Goal: Task Accomplishment & Management: Use online tool/utility

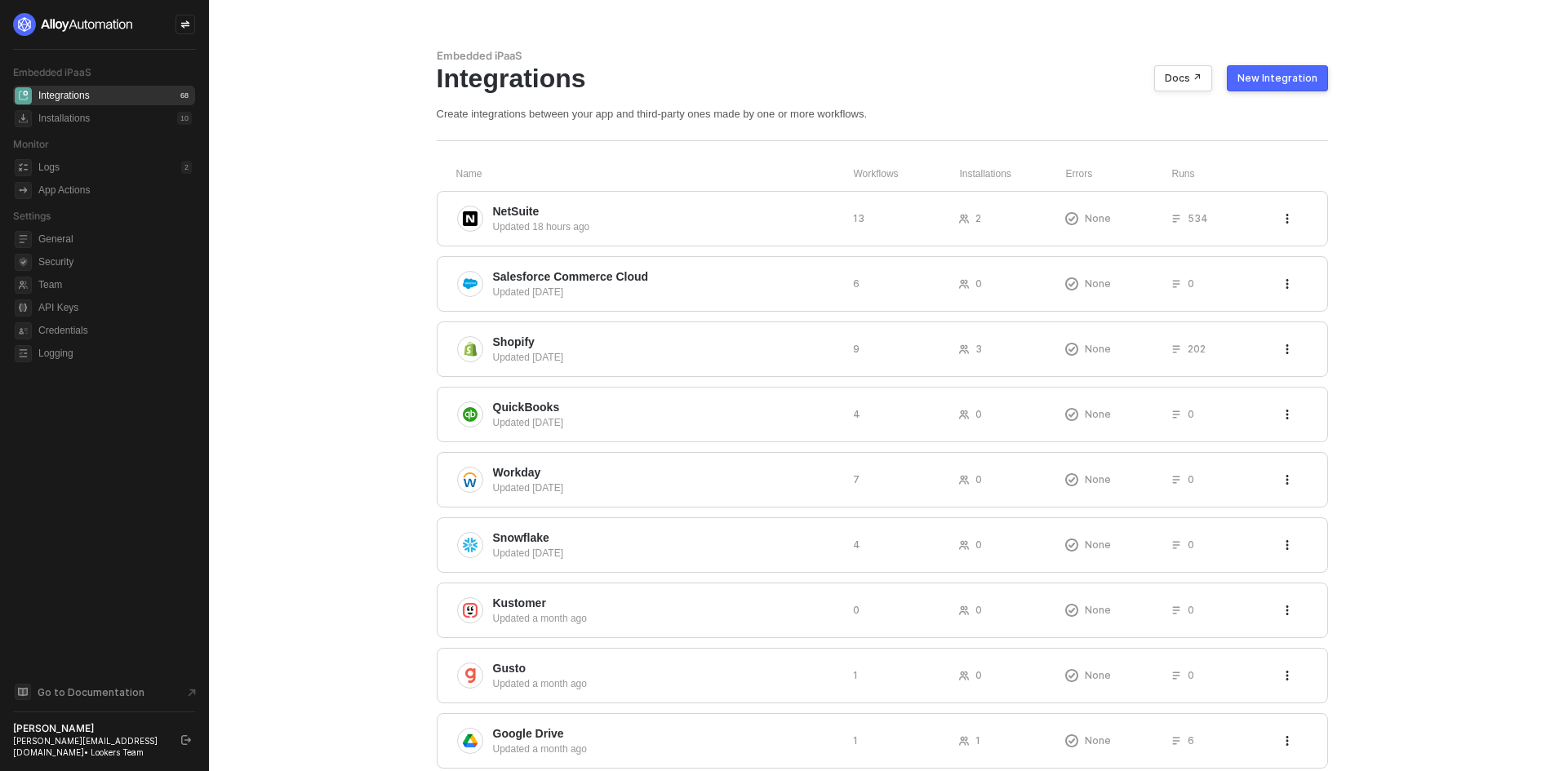
click at [269, 404] on main "Embedded iPaaS Integrations Docs ↗ New Integration Create integrations between …" at bounding box center [777, 532] width 1555 height 1064
click at [1269, 70] on button "New Integration" at bounding box center [1277, 78] width 101 height 26
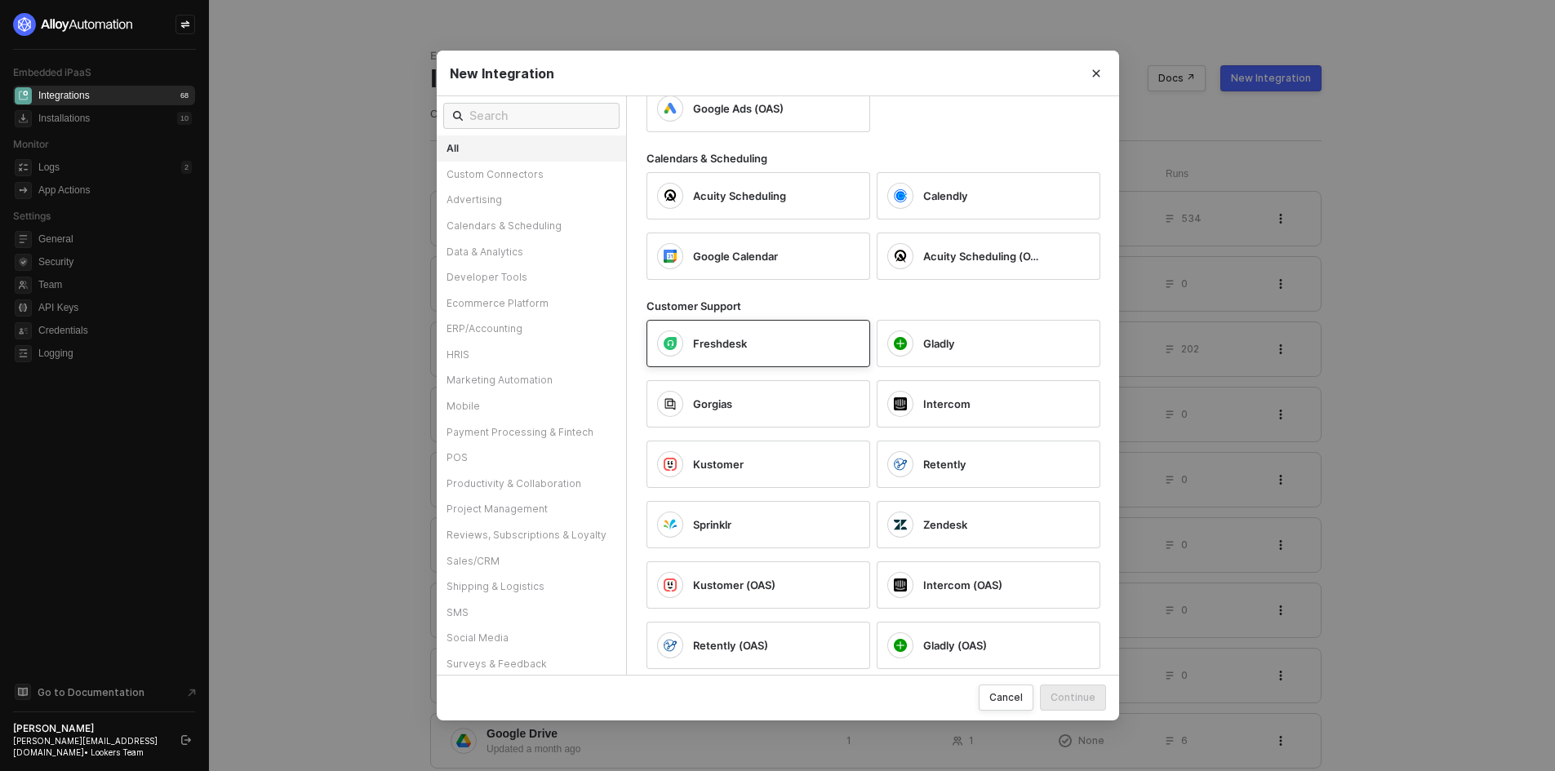
scroll to position [571, 0]
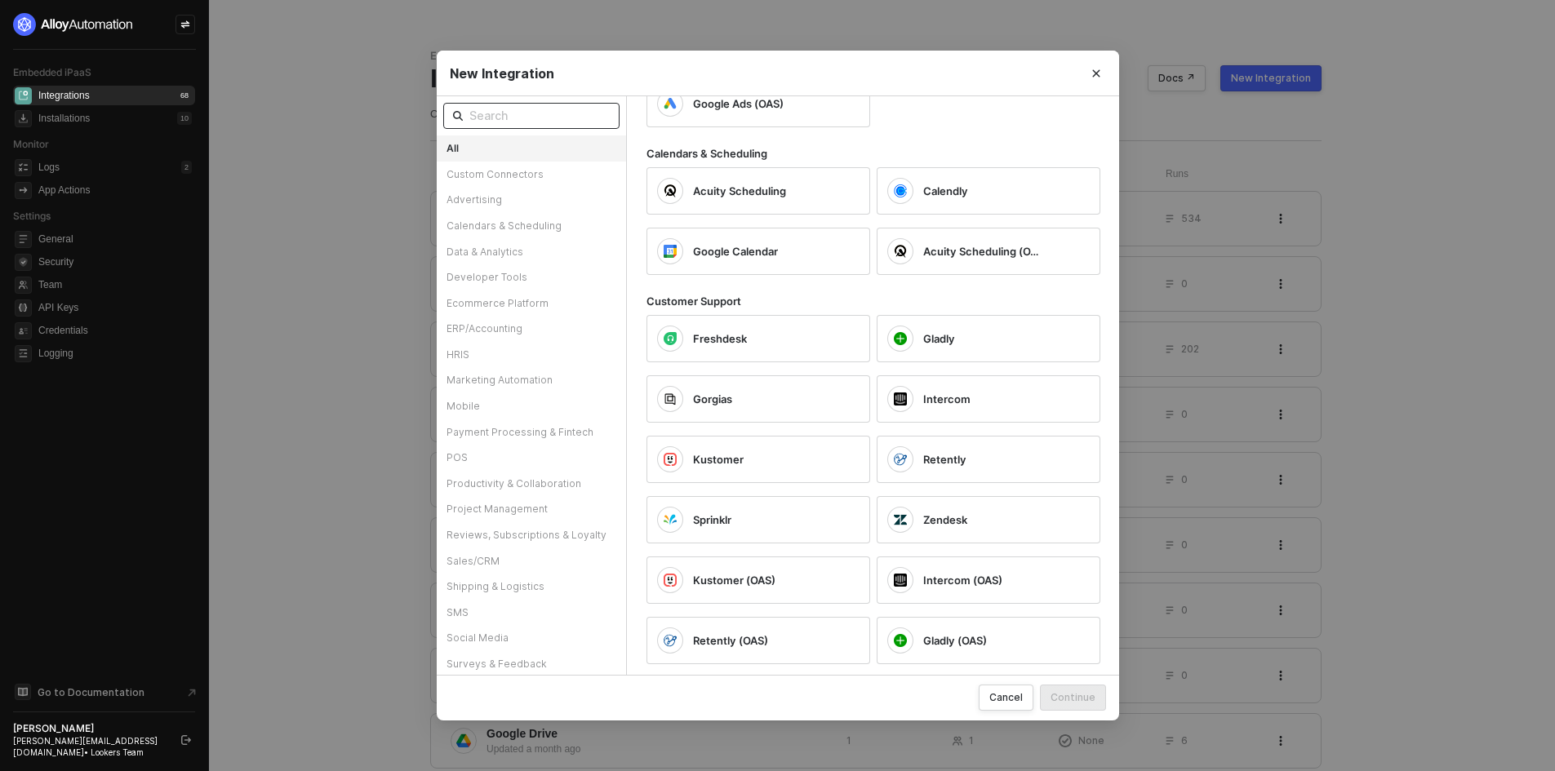
click at [536, 112] on input "text" at bounding box center [539, 116] width 140 height 18
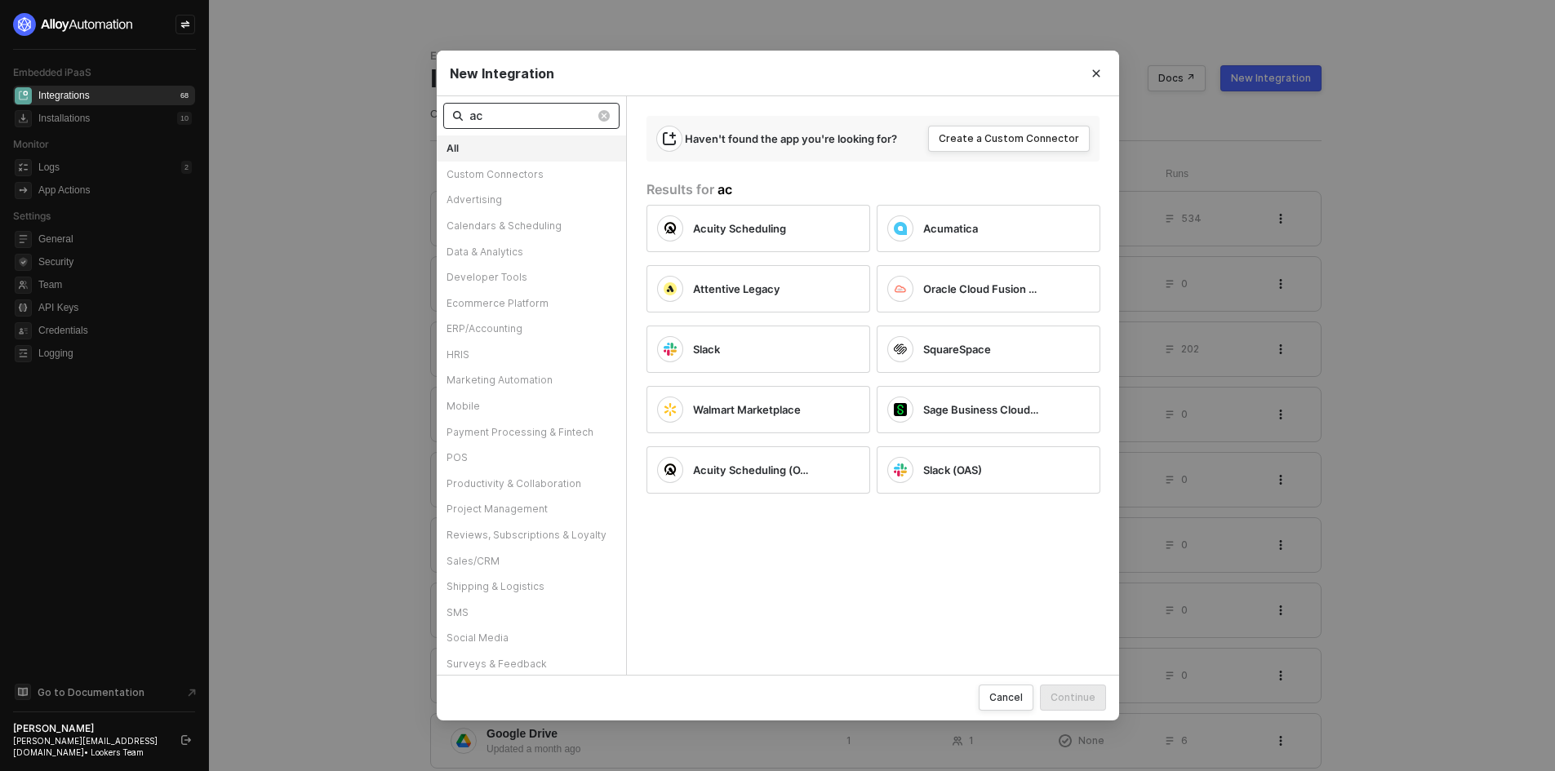
scroll to position [0, 0]
type input "ac"
drag, startPoint x: 153, startPoint y: 31, endPoint x: 193, endPoint y: 1, distance: 50.1
click at [161, 29] on div "New Integration ac All Custom Connectors Advertising Calendars & Scheduling Dat…" at bounding box center [777, 385] width 1555 height 771
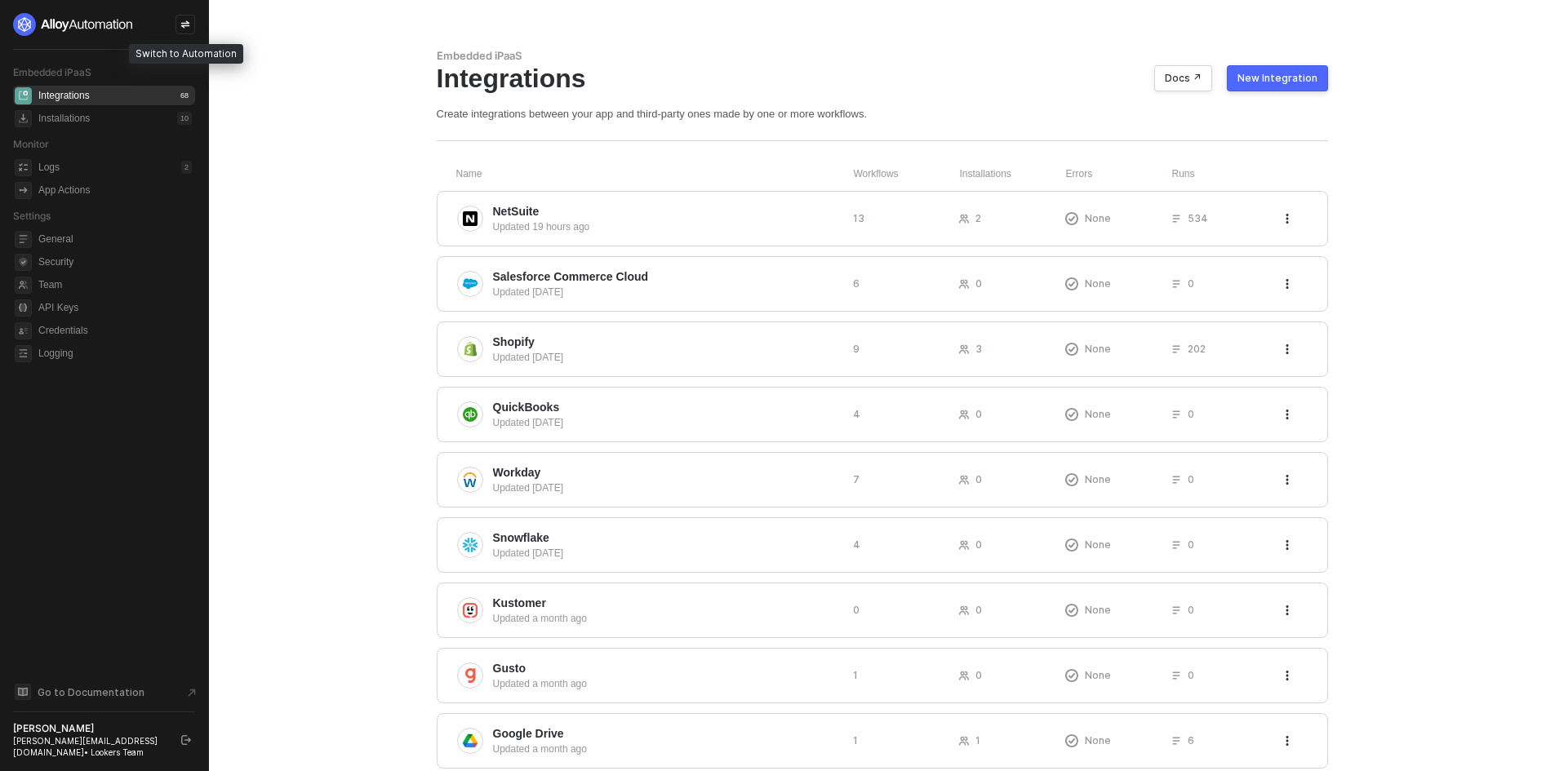
click at [182, 28] on icon "icon-swap" at bounding box center [185, 25] width 10 height 10
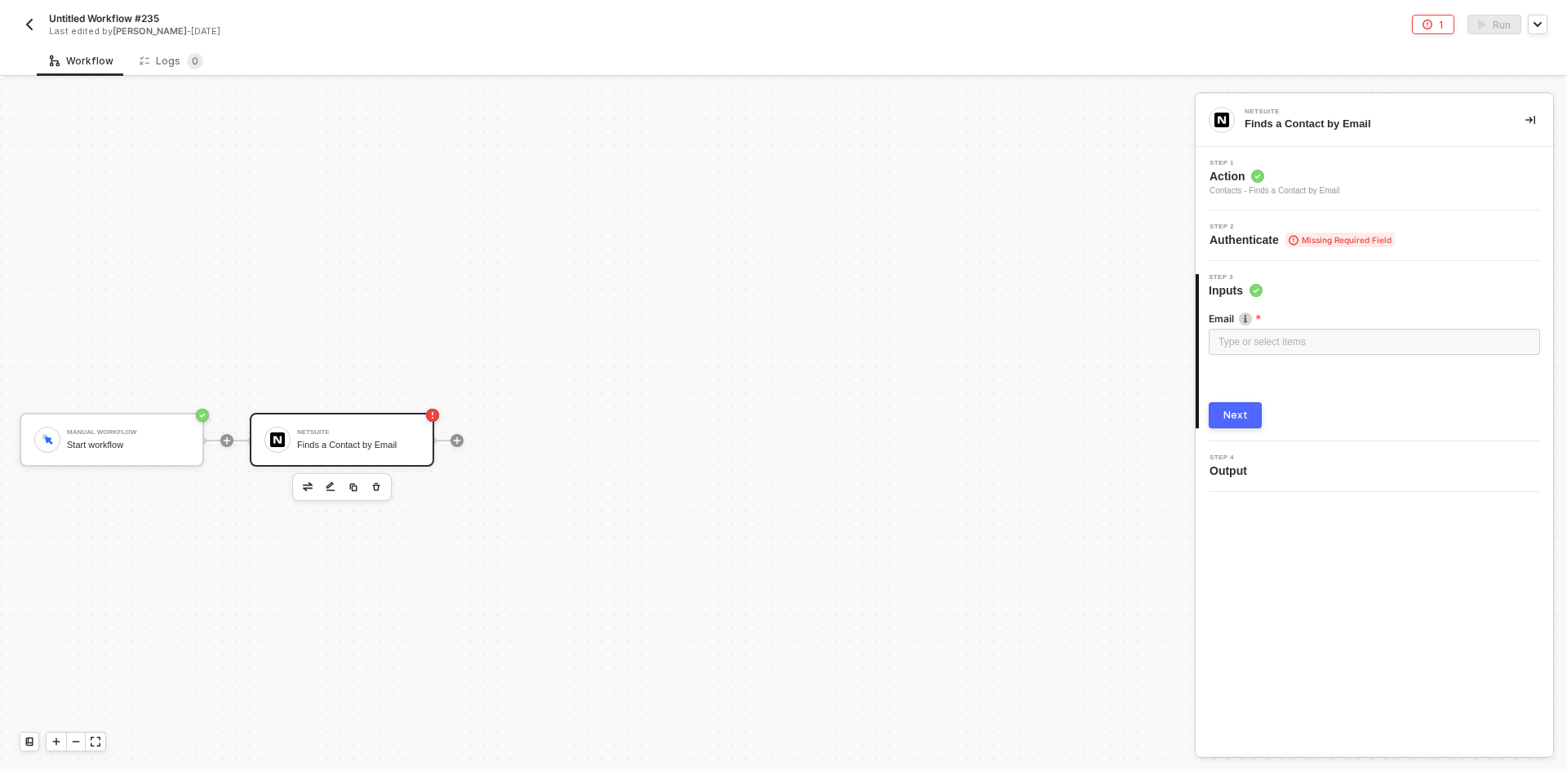
scroll to position [30, 0]
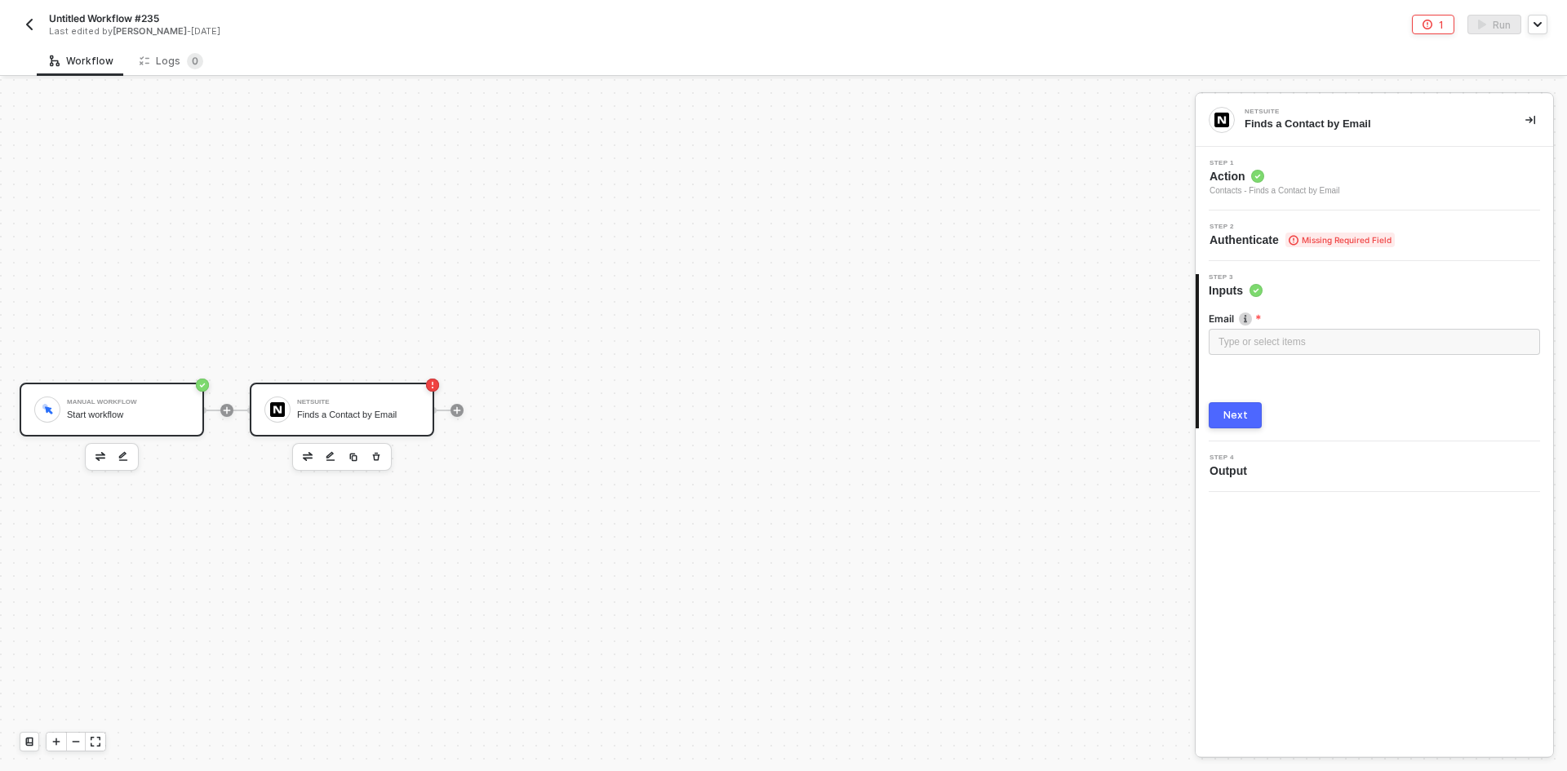
click at [96, 431] on div "Manual Workflow Start workflow" at bounding box center [112, 410] width 184 height 54
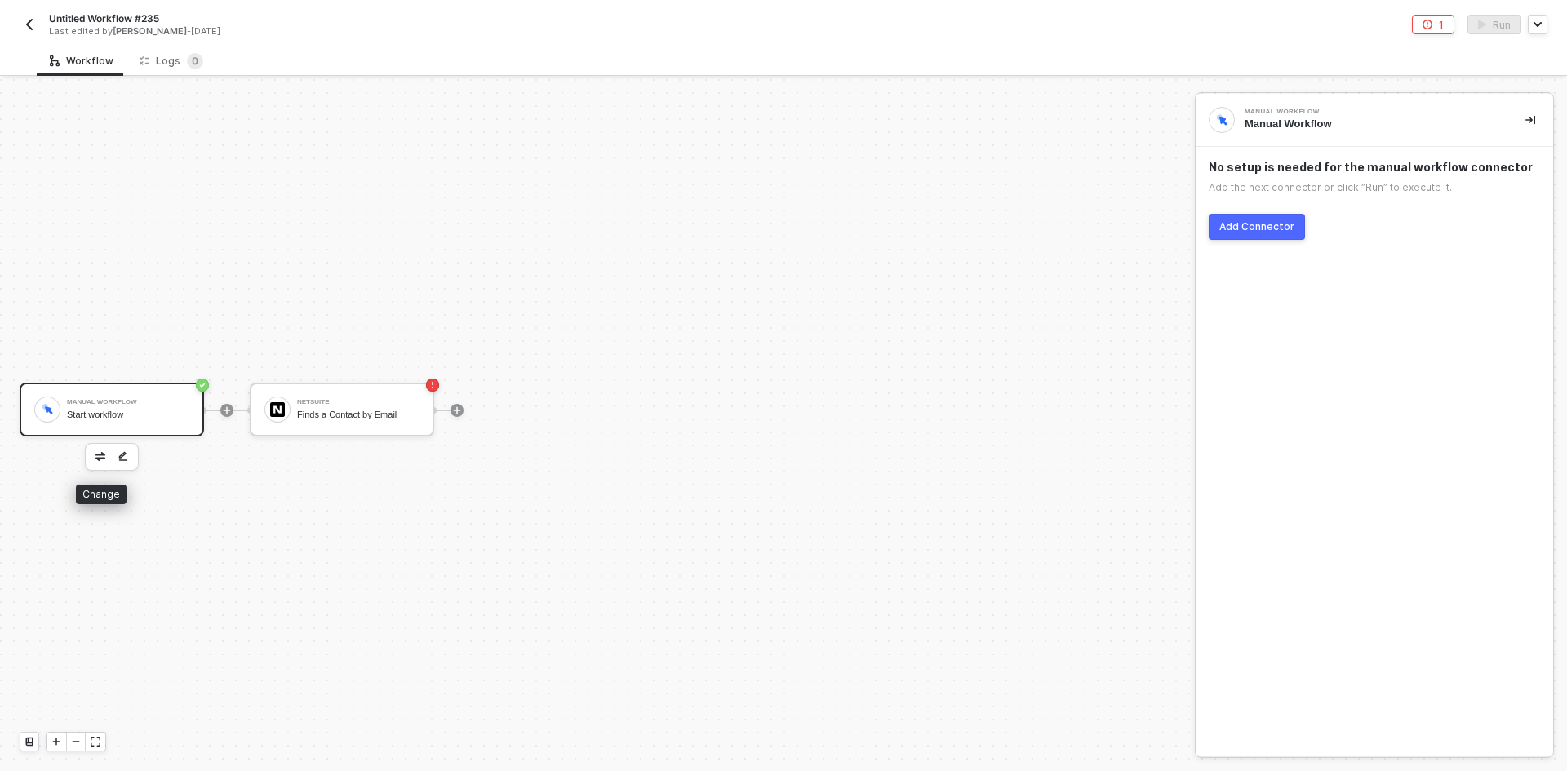
click at [98, 458] on img "button" at bounding box center [100, 456] width 10 height 8
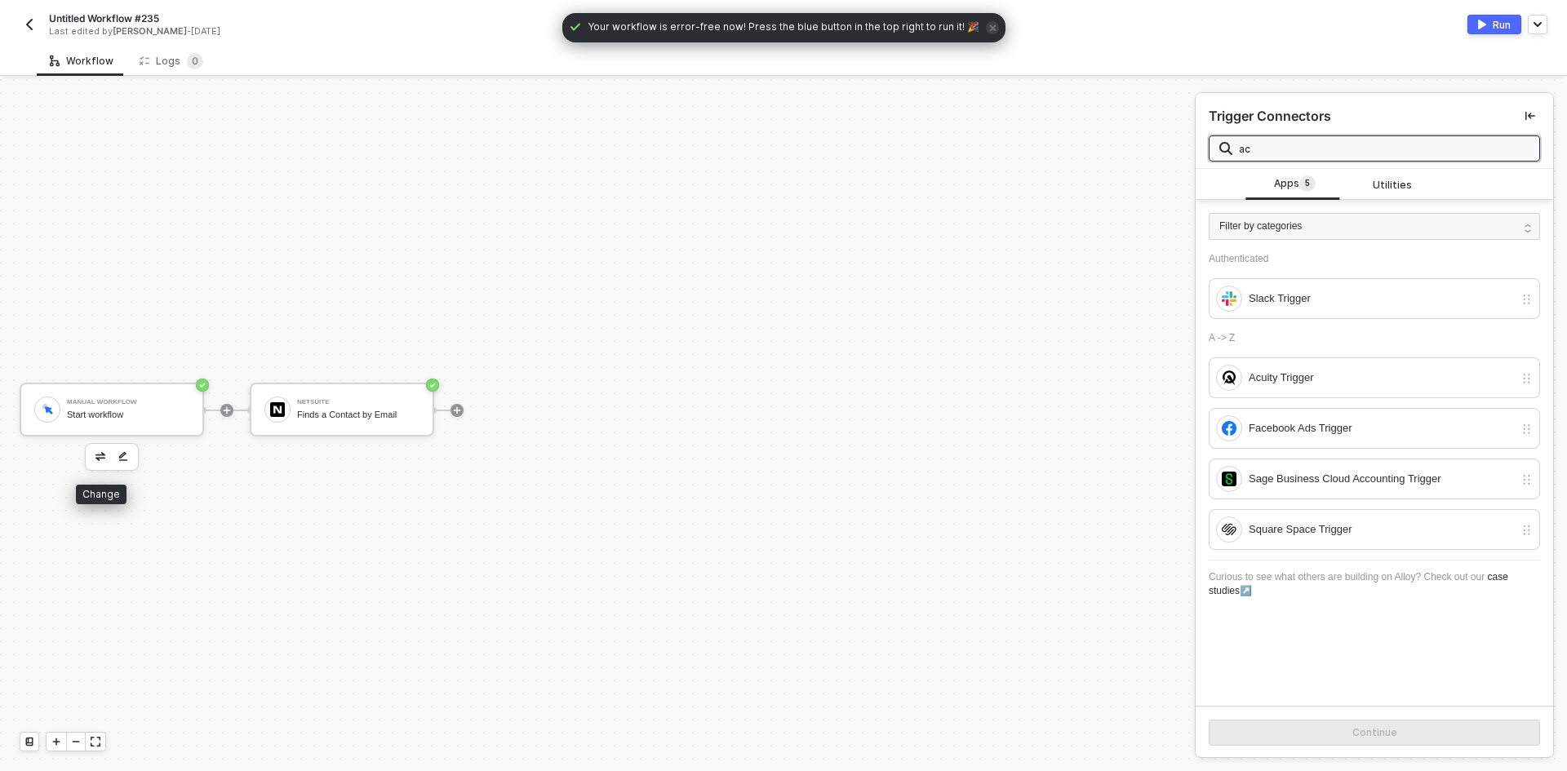
type input "a"
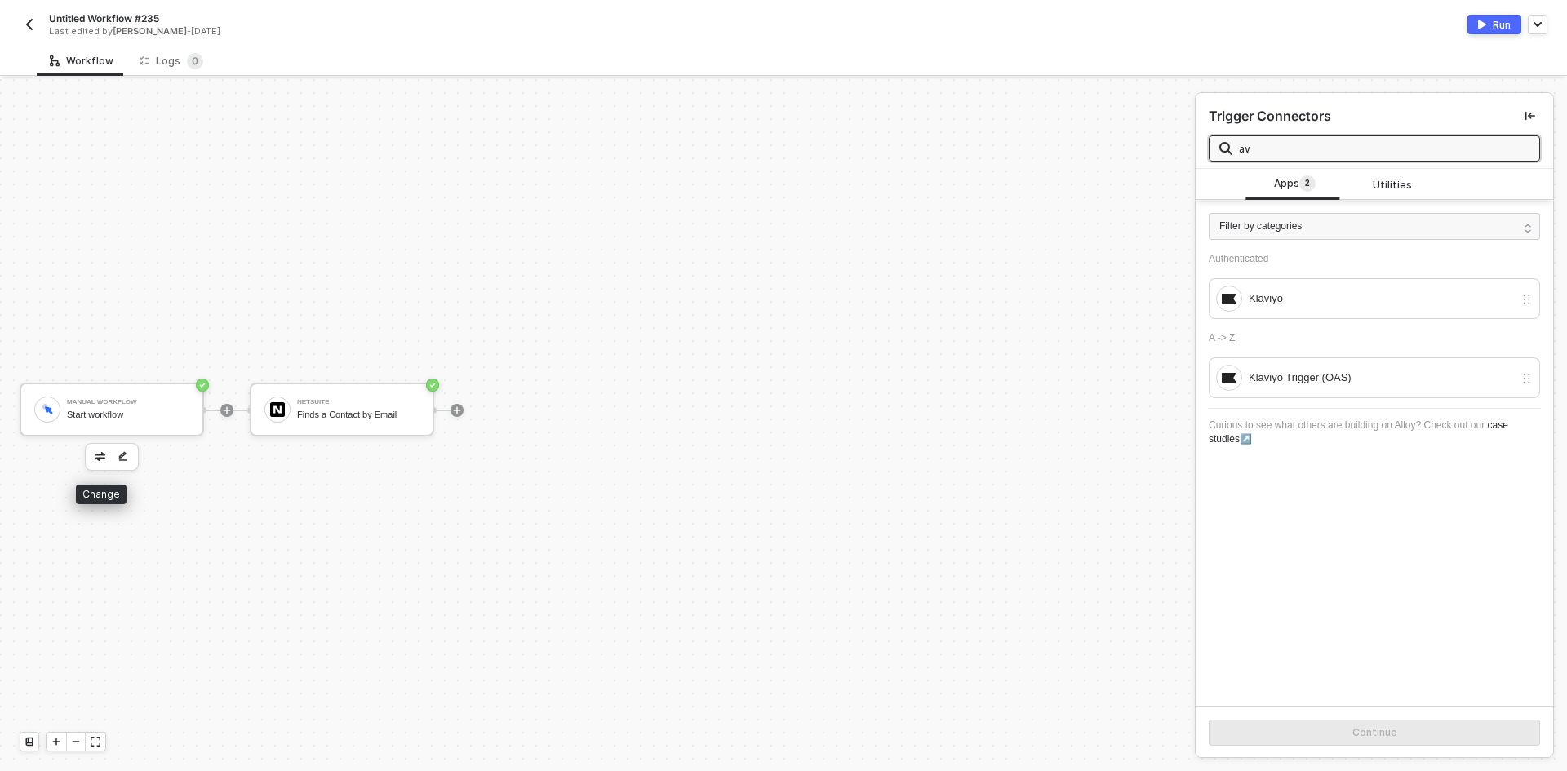
type input "a"
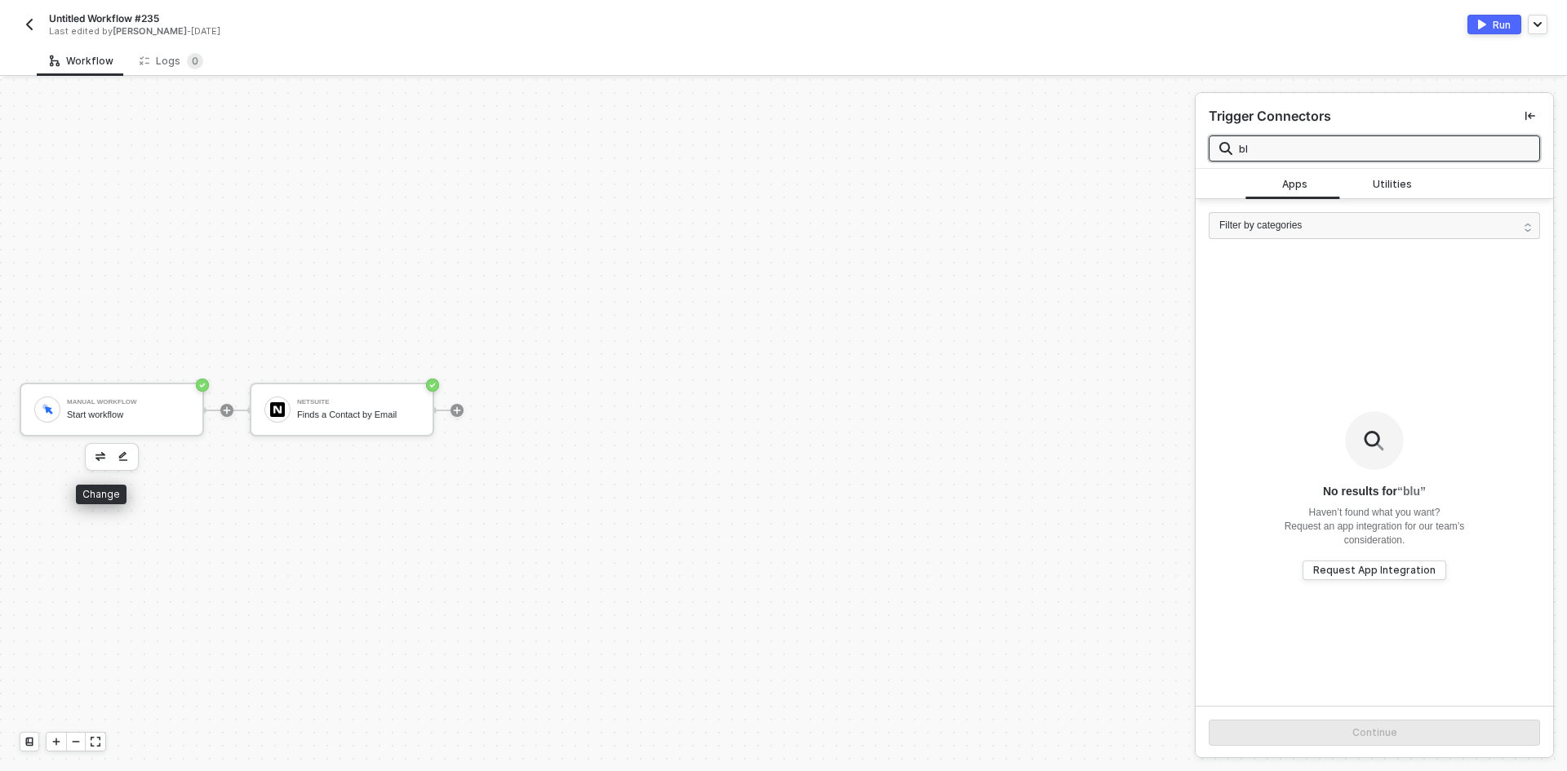
type input "b"
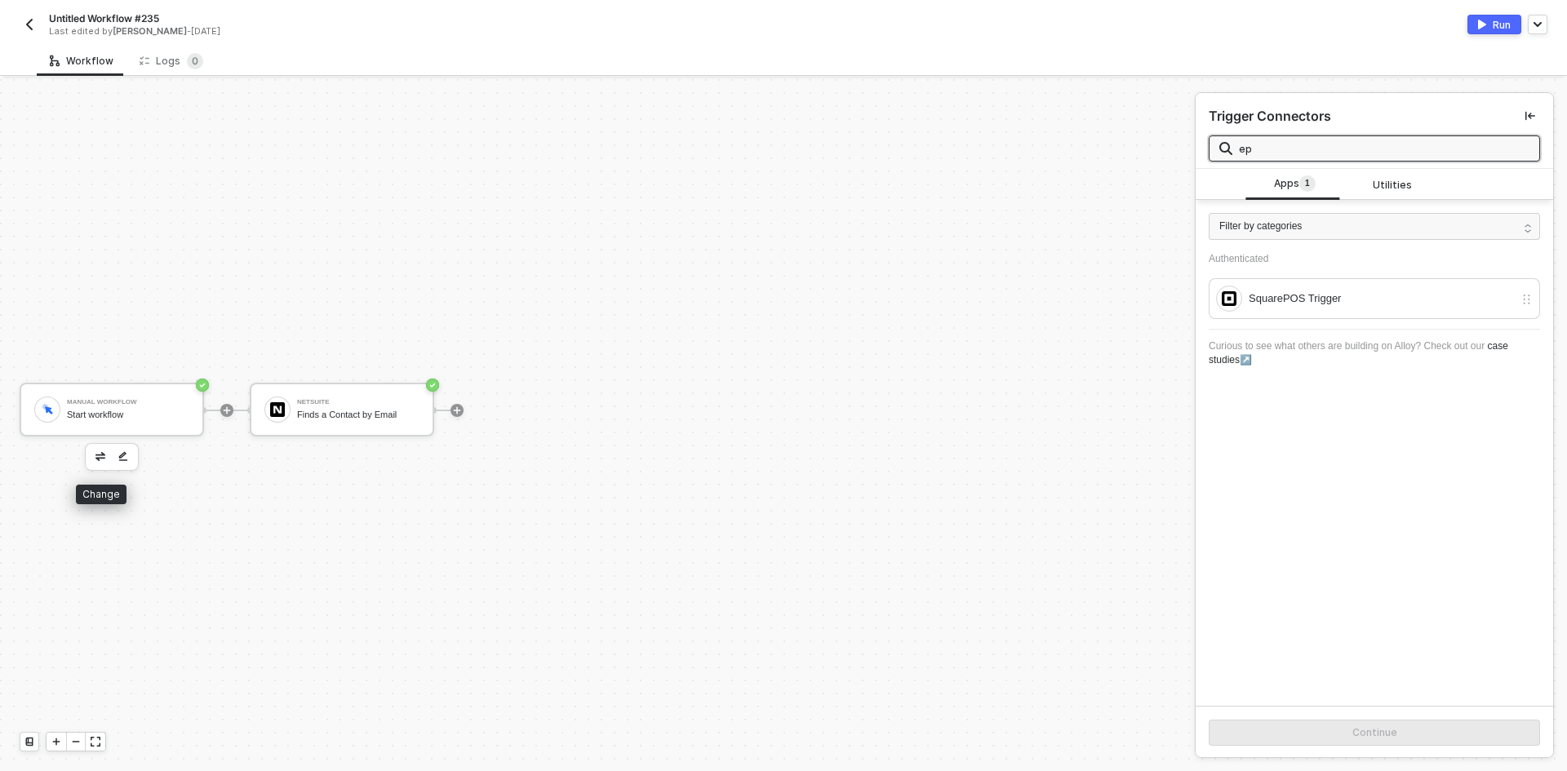
type input "e"
type input "f"
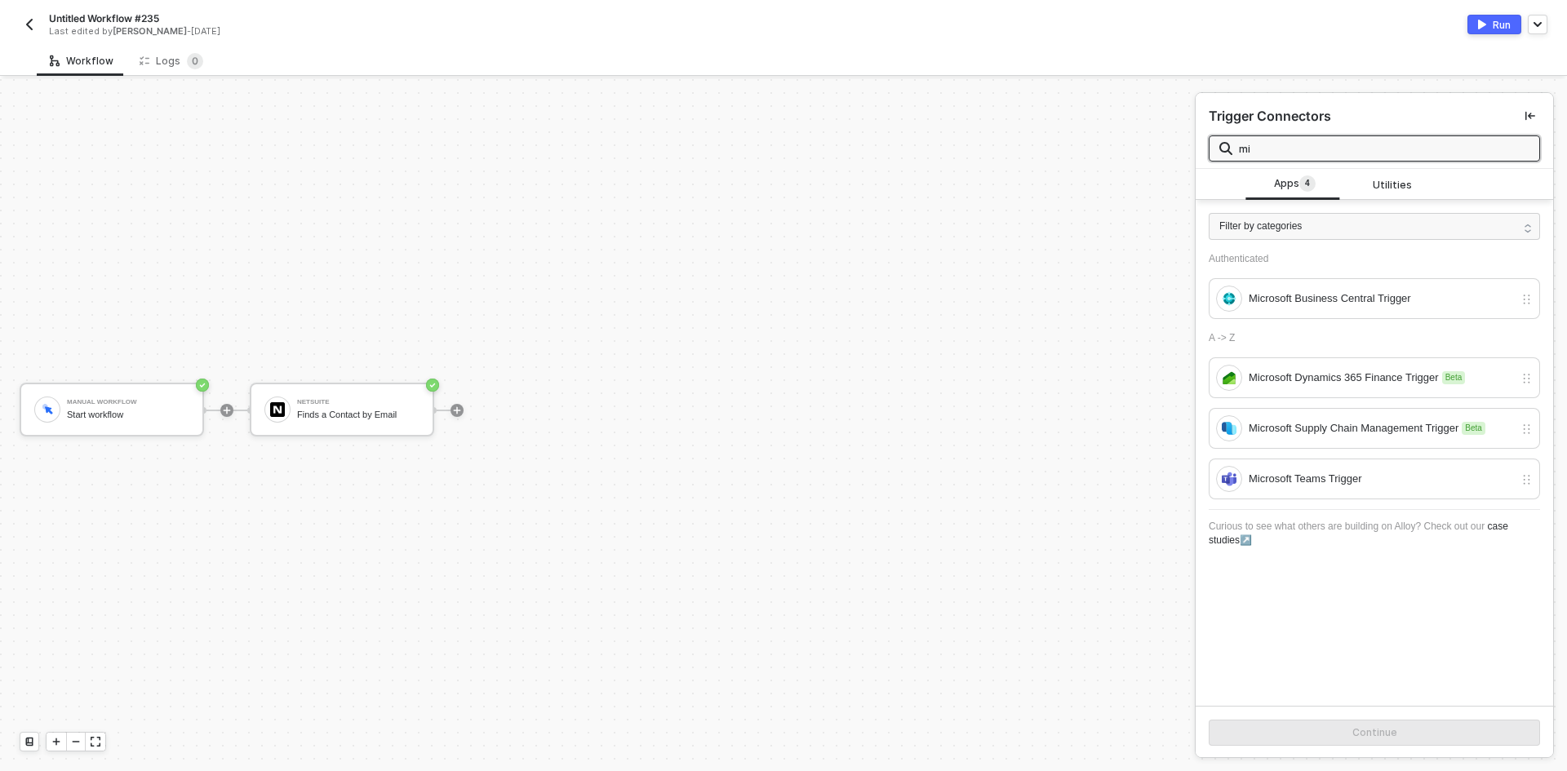
type input "m"
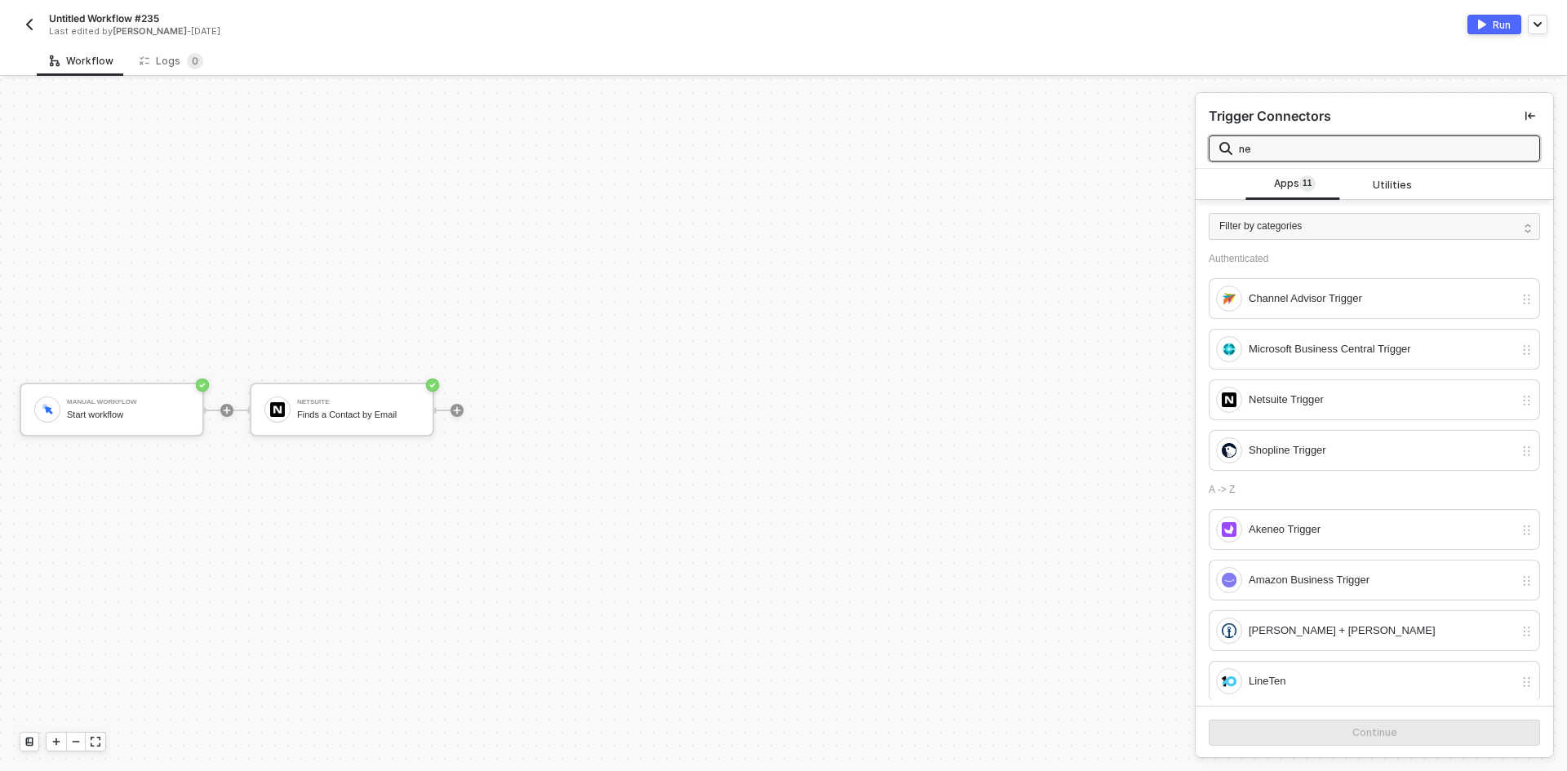
type input "n"
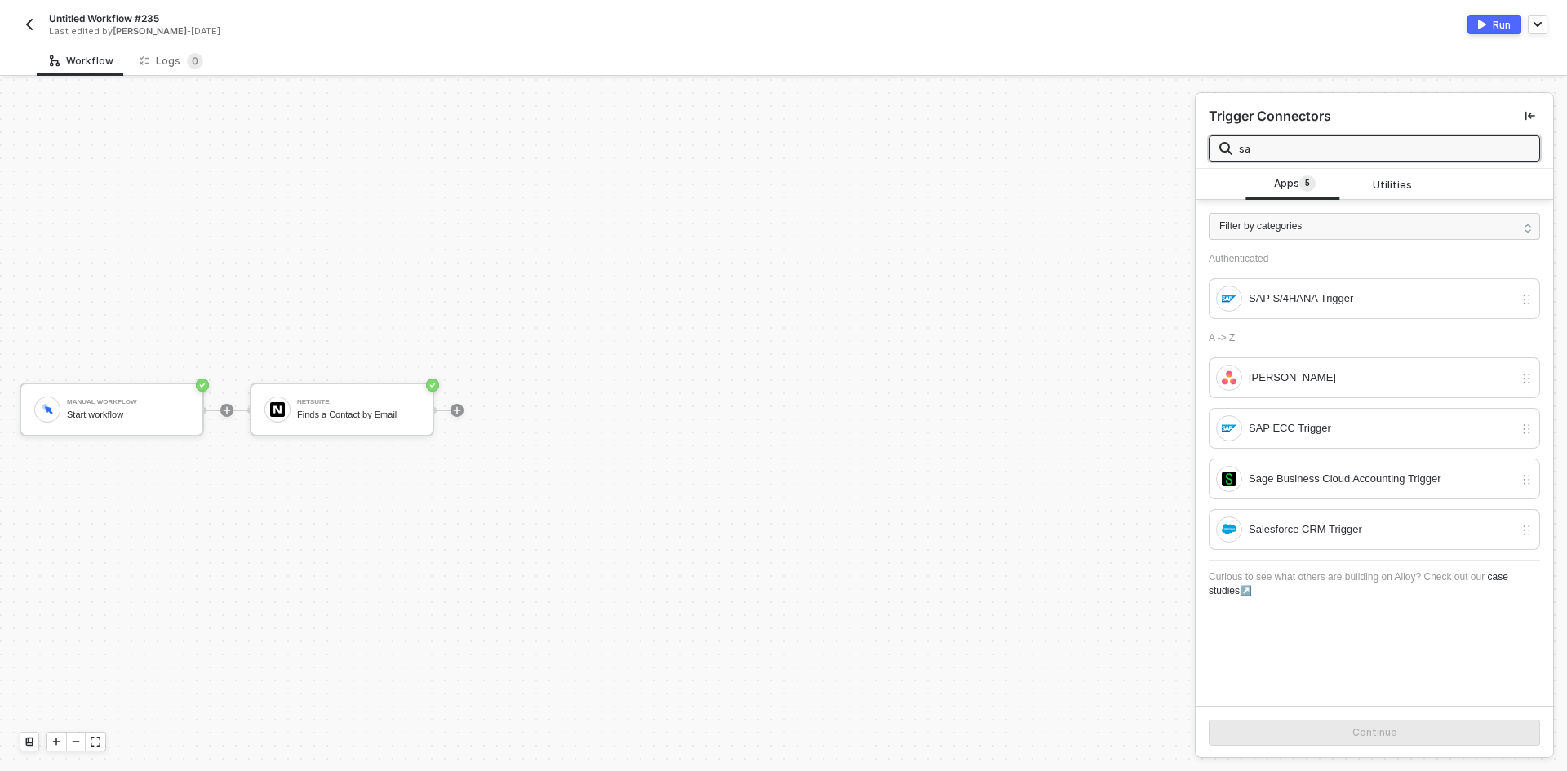
type input "s"
